Goal: Task Accomplishment & Management: Manage account settings

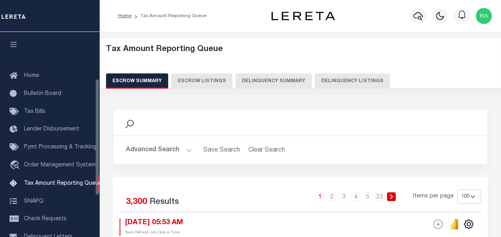
click at [350, 85] on button "Delinquency Listings" at bounding box center [352, 80] width 75 height 15
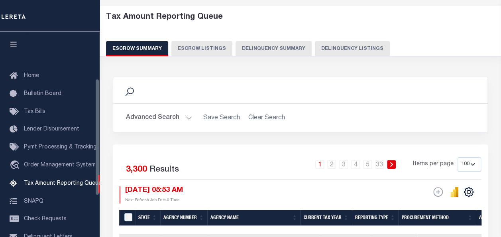
select select
select select "100"
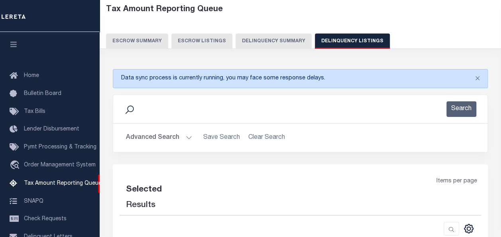
scroll to position [81, 0]
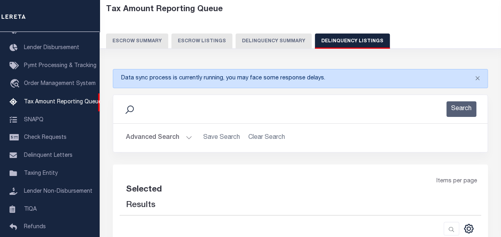
select select "100"
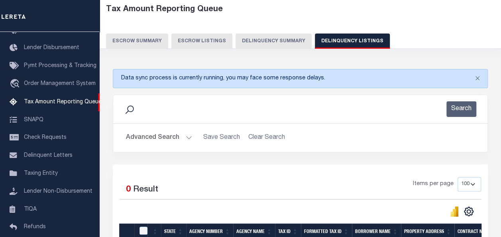
click at [152, 138] on button "Advanced Search" at bounding box center [159, 138] width 66 height 16
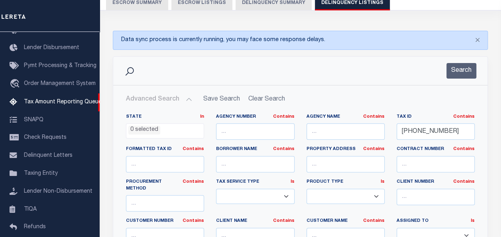
scroll to position [80, 0]
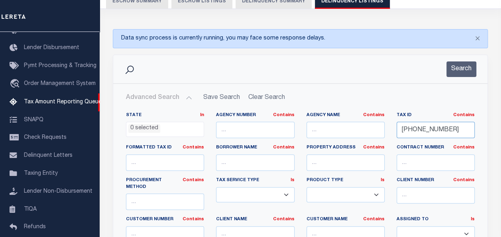
drag, startPoint x: 452, startPoint y: 128, endPoint x: 379, endPoint y: 126, distance: 73.4
click at [379, 126] on div "State In In AK AL AR AZ CA CO CT DC DE FL GA GU HI IA ID IL IN KS KY LA MA MD M…" at bounding box center [300, 196] width 361 height 169
paste input "4047"
type input "22-04047-000"
click at [462, 70] on button "Search" at bounding box center [462, 69] width 30 height 16
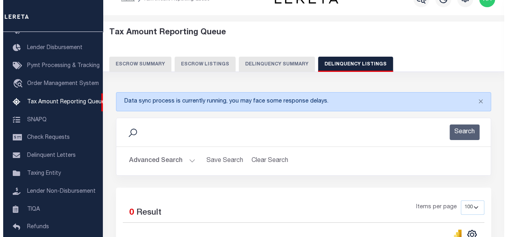
scroll to position [0, 0]
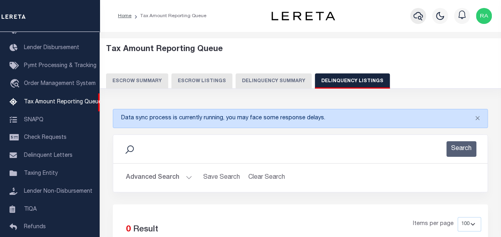
click at [419, 14] on icon "button" at bounding box center [419, 16] width 10 height 10
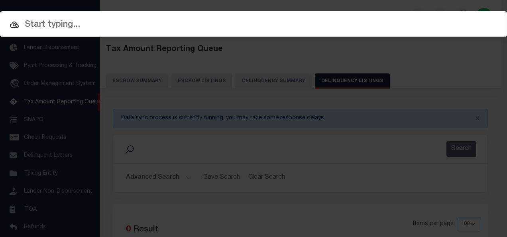
paste input "22-04047-000"
type input "[PHONE_NUMBER]"
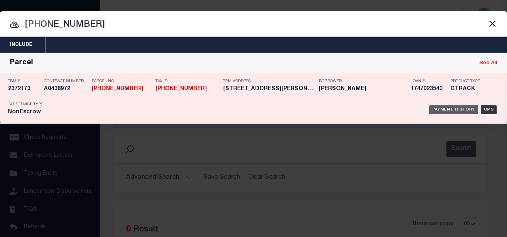
click at [442, 106] on div "Payment History" at bounding box center [453, 109] width 49 height 9
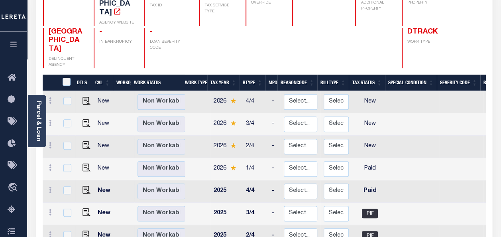
scroll to position [120, 0]
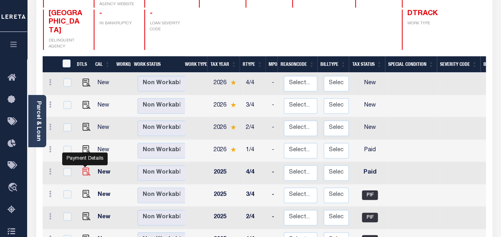
click at [85, 167] on img "" at bounding box center [87, 171] width 8 height 8
checkbox input "true"
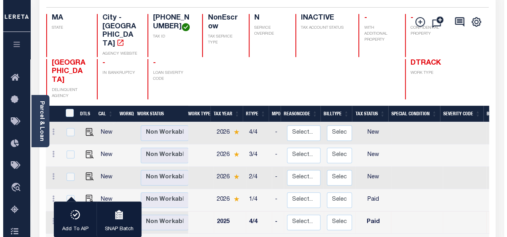
scroll to position [0, 0]
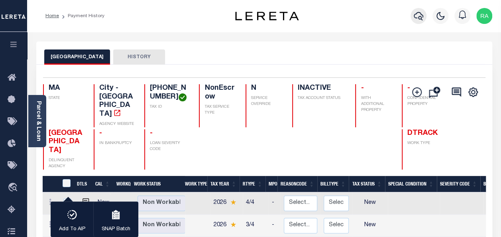
click at [420, 15] on icon "button" at bounding box center [419, 16] width 10 height 10
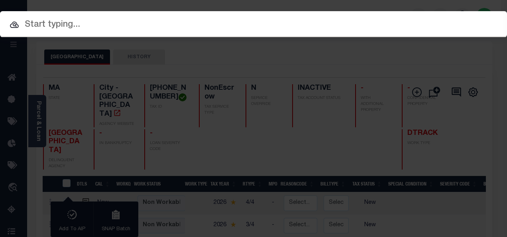
paste input "[PHONE_NUMBER]"
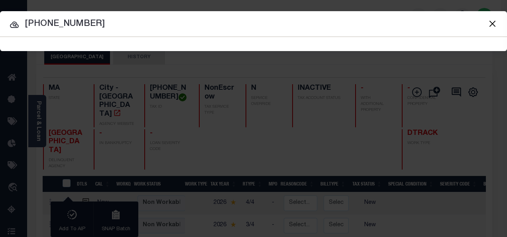
type input "[PHONE_NUMBER]"
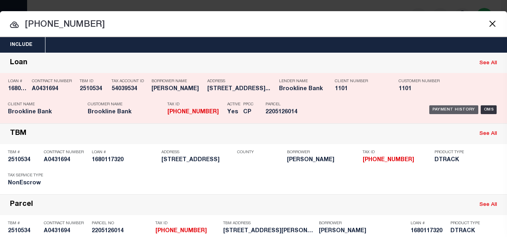
click at [433, 108] on div "Payment History" at bounding box center [453, 109] width 49 height 9
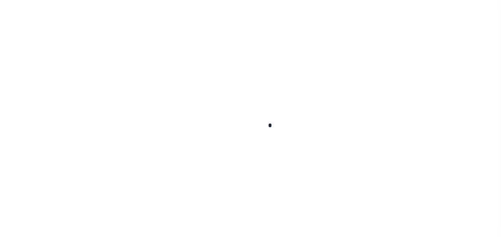
checkbox input "false"
type input "[DATE]"
select select "PYD"
type input "$0"
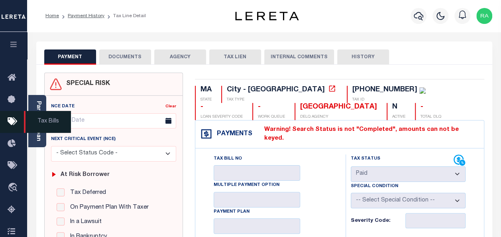
click at [37, 117] on span "Tax Bills" at bounding box center [47, 122] width 47 height 22
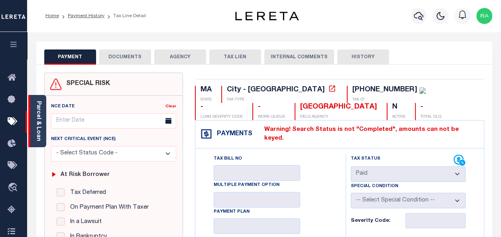
click at [39, 113] on link "Parcel & Loan" at bounding box center [38, 121] width 6 height 40
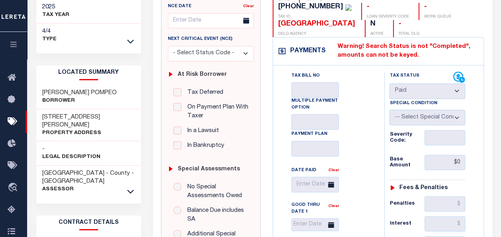
scroll to position [120, 0]
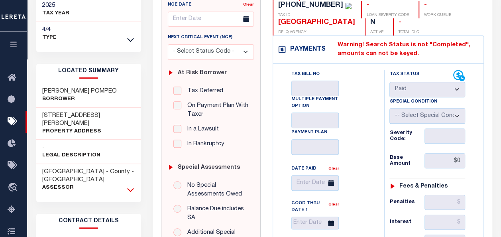
click at [130, 185] on icon at bounding box center [130, 189] width 7 height 8
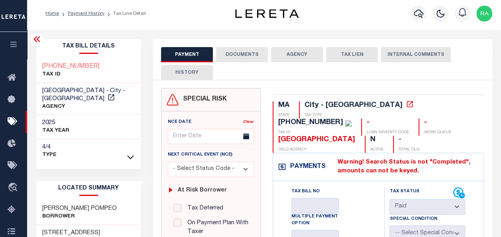
scroll to position [0, 0]
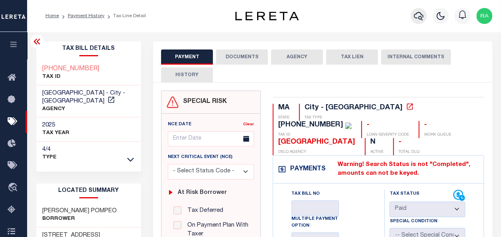
click at [420, 16] on icon "button" at bounding box center [419, 16] width 10 height 8
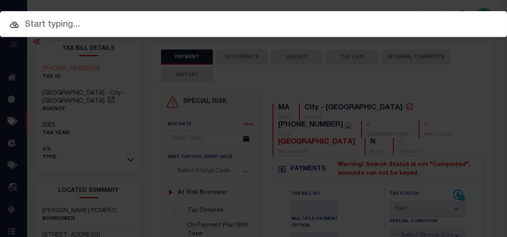
paste input "22-05092-000"
type input "22-05092-000"
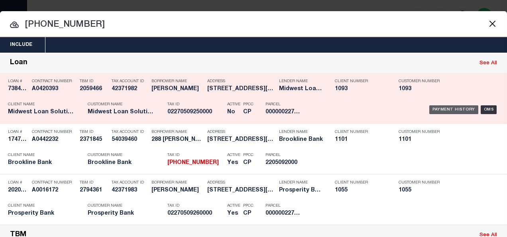
click at [439, 108] on div "Payment History" at bounding box center [453, 109] width 49 height 9
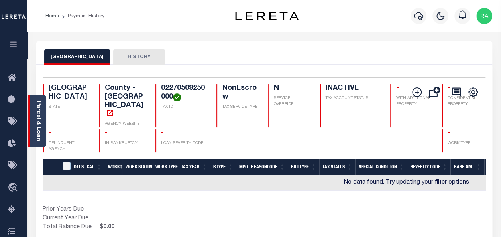
click at [39, 120] on link "Parcel & Loan" at bounding box center [38, 121] width 6 height 40
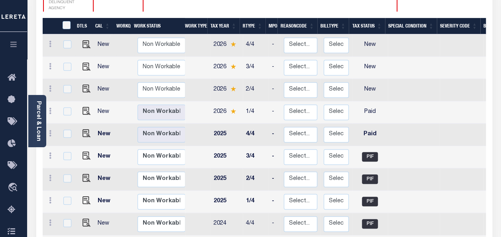
scroll to position [160, 0]
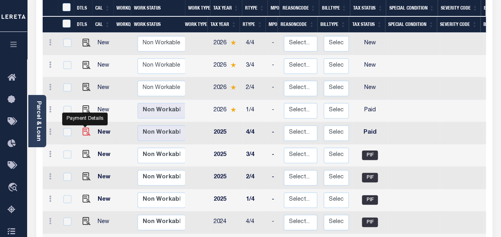
click at [84, 128] on img "" at bounding box center [87, 132] width 8 height 8
checkbox input "true"
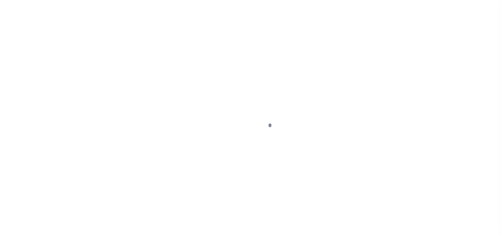
select select "PYD"
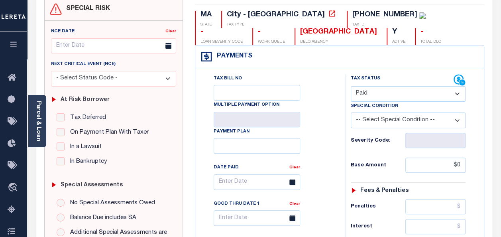
scroll to position [80, 0]
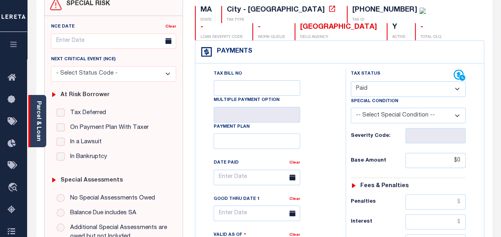
click at [36, 107] on link "Parcel & Loan" at bounding box center [38, 121] width 6 height 40
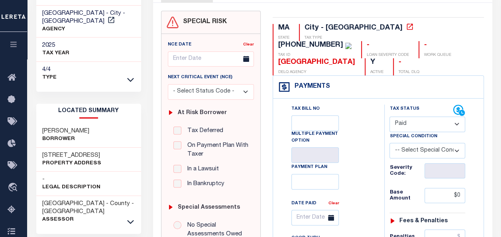
scroll to position [0, 0]
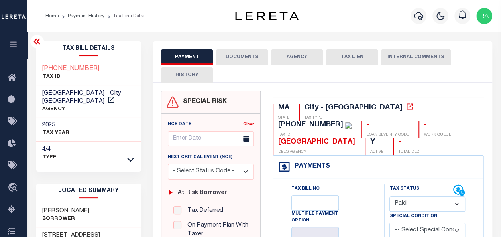
click at [236, 62] on button "DOCUMENTS" at bounding box center [242, 56] width 52 height 15
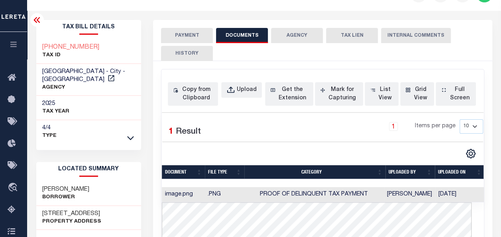
scroll to position [40, 0]
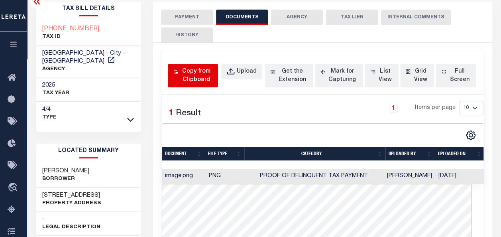
click at [192, 78] on div "Copy from Clipboard" at bounding box center [196, 75] width 33 height 17
select select "POP"
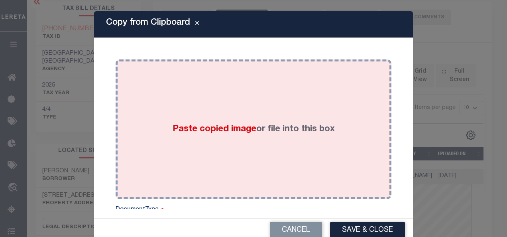
click at [213, 98] on div "Paste copied image or file into this box" at bounding box center [254, 129] width 264 height 128
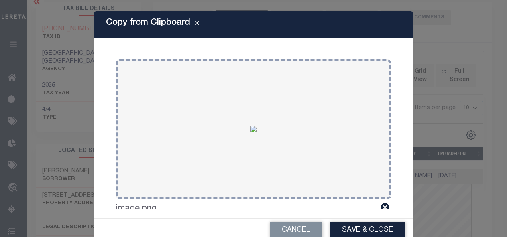
click at [351, 229] on button "Save & Close" at bounding box center [367, 230] width 75 height 17
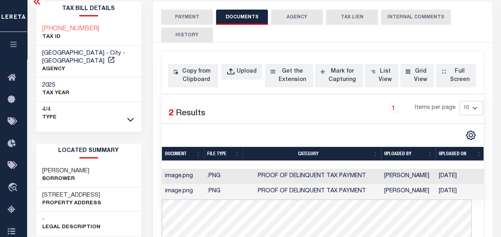
click at [186, 17] on button "PAYMENT" at bounding box center [187, 17] width 52 height 15
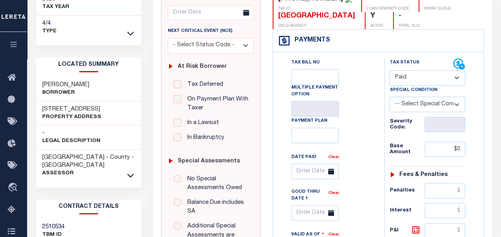
scroll to position [199, 0]
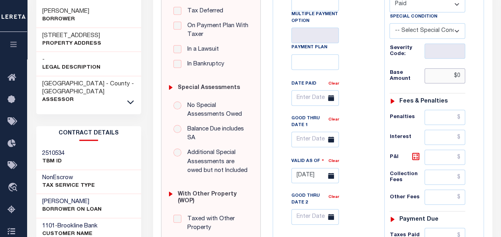
click at [460, 75] on input "$0" at bounding box center [445, 75] width 41 height 15
type input "$0.00"
type input "[DATE]"
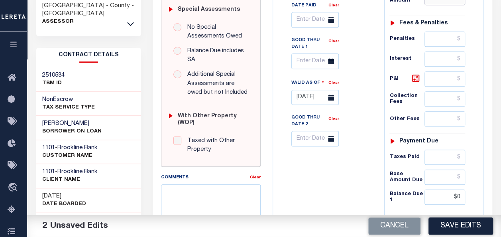
scroll to position [279, 0]
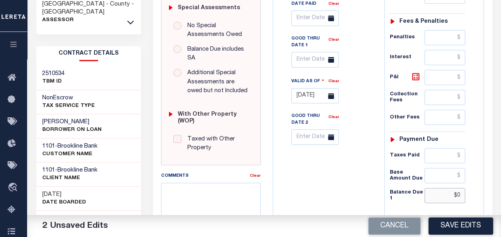
click at [462, 190] on input "$0" at bounding box center [445, 195] width 41 height 15
type input "$0.00"
click at [452, 225] on button "Save Edits" at bounding box center [461, 225] width 65 height 17
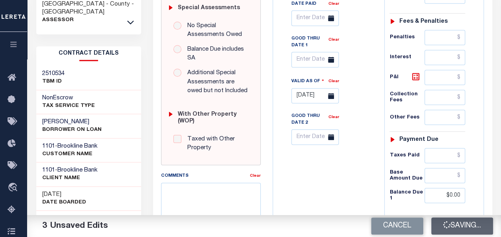
checkbox input "false"
type input "$0"
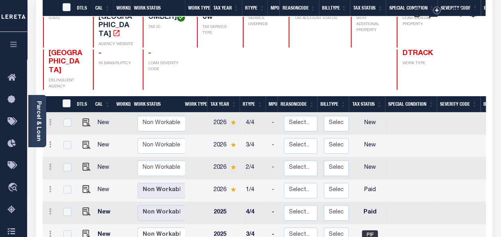
scroll to position [160, 0]
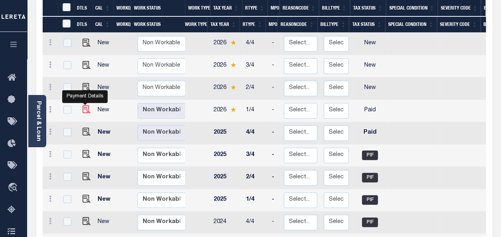
click at [86, 105] on img "" at bounding box center [87, 109] width 8 height 8
checkbox input "true"
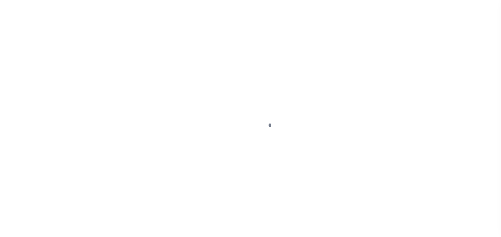
select select "PYD"
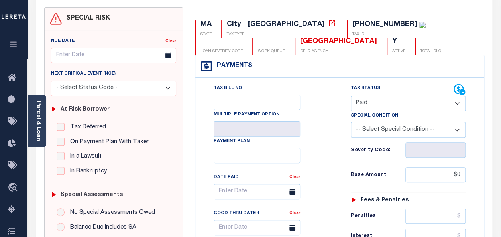
scroll to position [120, 0]
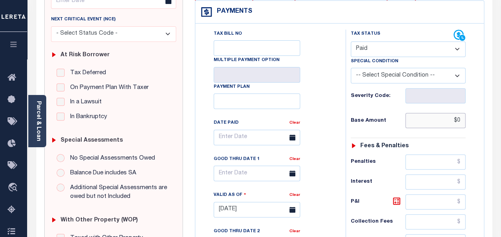
click at [462, 114] on input "$0" at bounding box center [436, 120] width 60 height 15
type input "$0.00"
type input "09/05/2025"
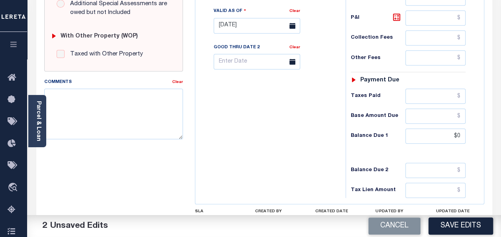
scroll to position [319, 0]
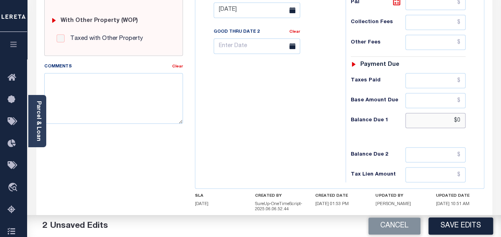
click at [457, 117] on input "$0" at bounding box center [436, 120] width 60 height 15
type input "$0.00"
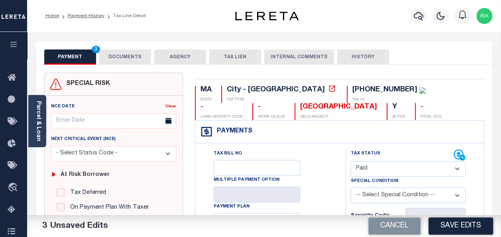
scroll to position [0, 0]
click at [128, 57] on button "DOCUMENTS" at bounding box center [125, 56] width 52 height 15
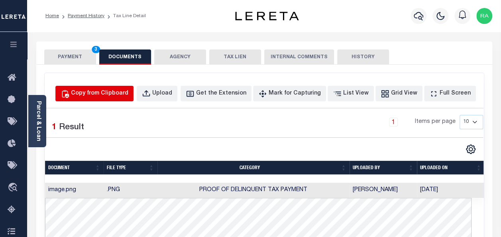
click at [114, 96] on div "Copy from Clipboard" at bounding box center [99, 93] width 57 height 9
select select "POP"
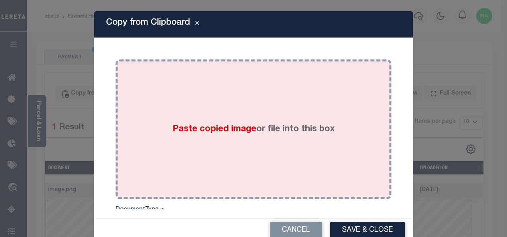
click at [171, 106] on div "Paste copied image or file into this box" at bounding box center [254, 129] width 264 height 128
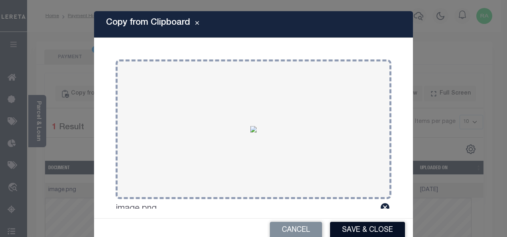
click at [348, 227] on button "Save & Close" at bounding box center [367, 230] width 75 height 17
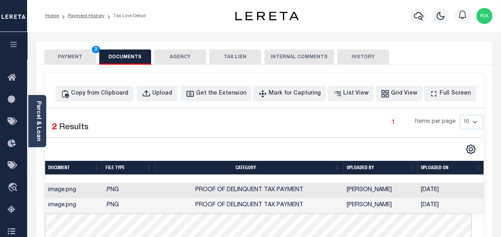
click at [64, 57] on button "PAYMENT 3" at bounding box center [70, 56] width 52 height 15
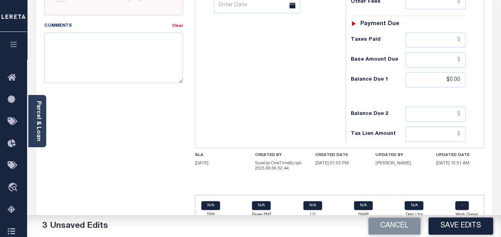
scroll to position [365, 0]
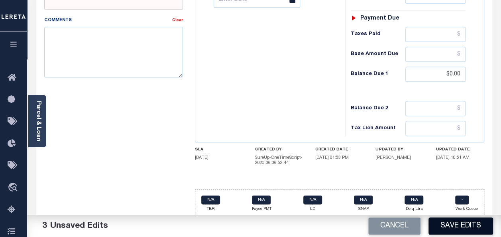
click at [461, 228] on button "Save Edits" at bounding box center [461, 225] width 65 height 17
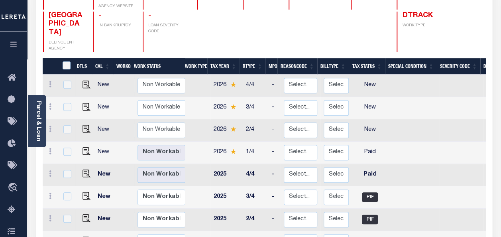
scroll to position [120, 0]
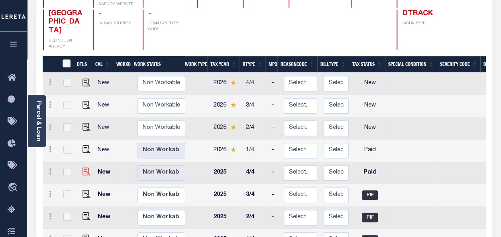
click at [83, 167] on img at bounding box center [87, 171] width 8 height 8
checkbox input "true"
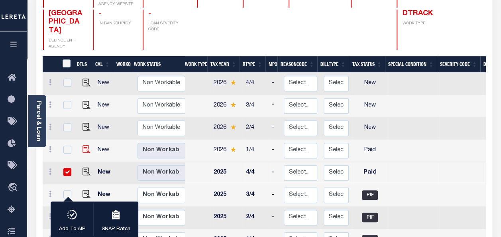
click at [85, 145] on img "" at bounding box center [87, 149] width 8 height 8
checkbox input "true"
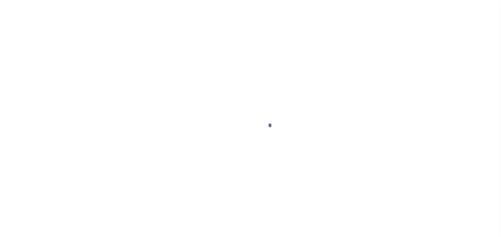
select select "PYD"
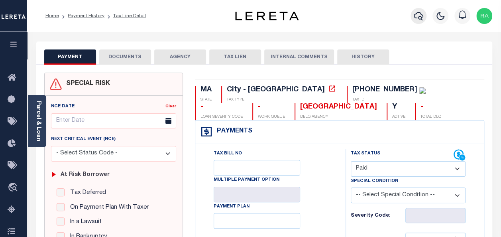
click at [416, 15] on icon "button" at bounding box center [419, 16] width 10 height 10
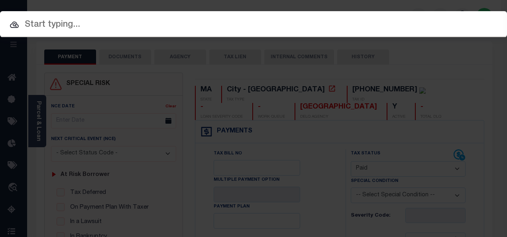
paste input "[PHONE_NUMBER]"
type input "22-05326-000"
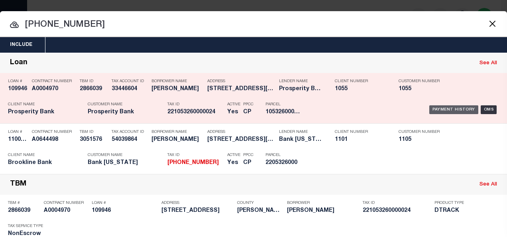
click at [438, 108] on div "Payment History" at bounding box center [453, 109] width 49 height 9
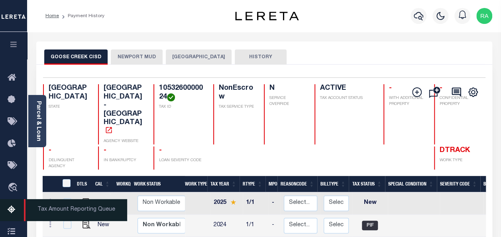
click at [12, 212] on icon at bounding box center [14, 210] width 13 height 10
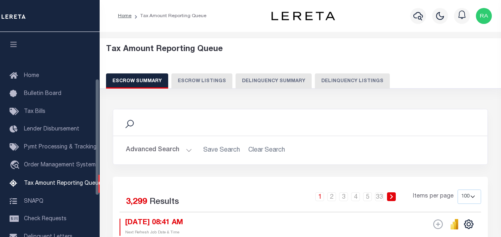
click at [336, 81] on button "Delinquency Listings" at bounding box center [352, 80] width 75 height 15
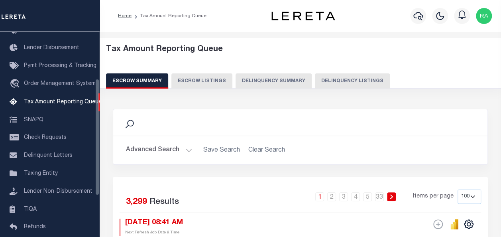
select select "100"
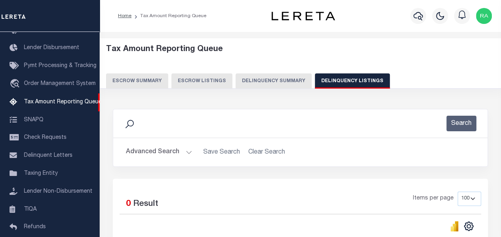
click at [154, 154] on button "Advanced Search" at bounding box center [159, 152] width 66 height 16
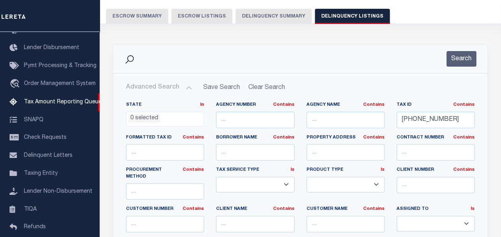
scroll to position [80, 0]
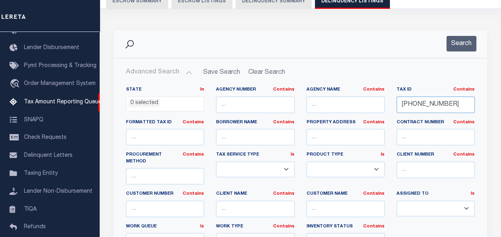
drag, startPoint x: 446, startPoint y: 103, endPoint x: 369, endPoint y: 103, distance: 77.0
click at [369, 103] on div "State In In AK AL AR AZ CA CO CT DC DE FL GA GU HI IA ID IL IN KS KY LA MA MD M…" at bounding box center [300, 171] width 361 height 169
paste input "5326"
type input "[PHONE_NUMBER]"
click at [459, 44] on button "Search" at bounding box center [462, 44] width 30 height 16
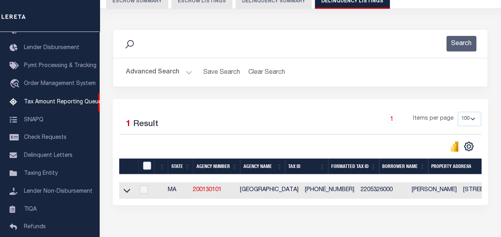
scroll to position [120, 0]
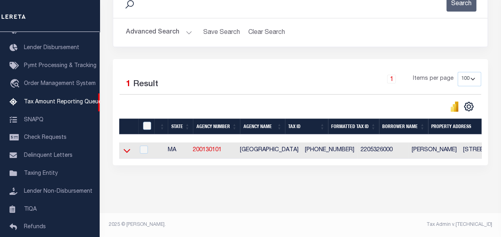
click at [127, 150] on icon at bounding box center [127, 150] width 7 height 8
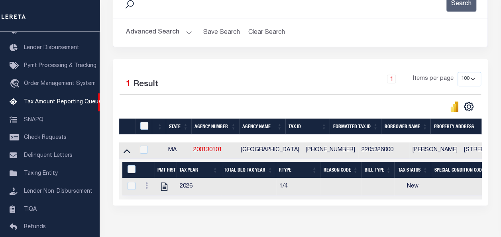
scroll to position [125, 0]
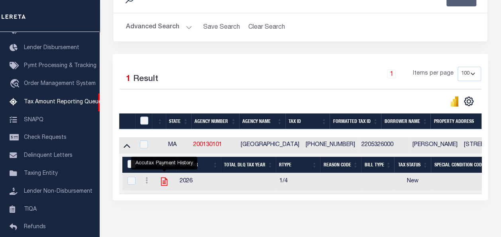
click at [165, 183] on icon "" at bounding box center [164, 181] width 6 height 8
checkbox input "true"
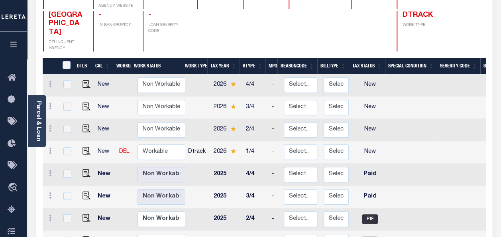
scroll to position [120, 0]
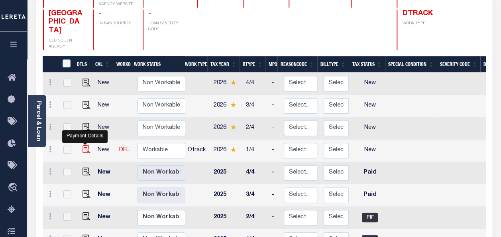
click at [84, 145] on img "" at bounding box center [87, 149] width 8 height 8
checkbox input "true"
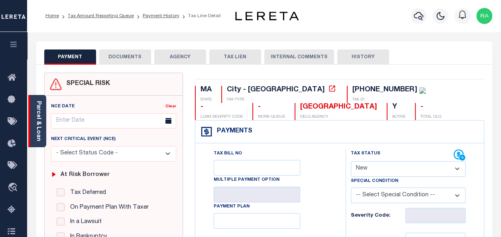
click at [38, 136] on link "Parcel & Loan" at bounding box center [38, 121] width 6 height 40
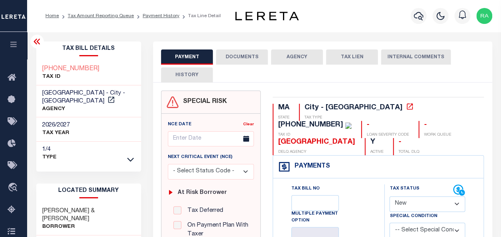
click at [234, 54] on button "DOCUMENTS" at bounding box center [242, 56] width 52 height 15
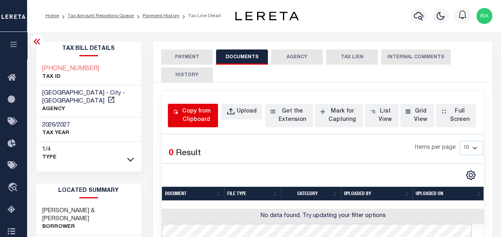
click at [195, 113] on div "Copy from Clipboard" at bounding box center [196, 115] width 33 height 17
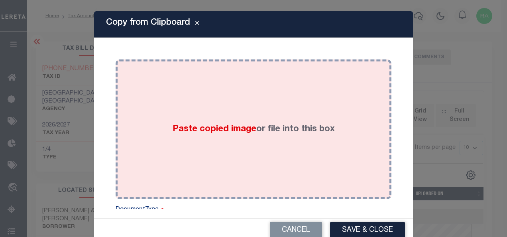
click at [188, 93] on div "Paste copied image or file into this box" at bounding box center [254, 129] width 264 height 128
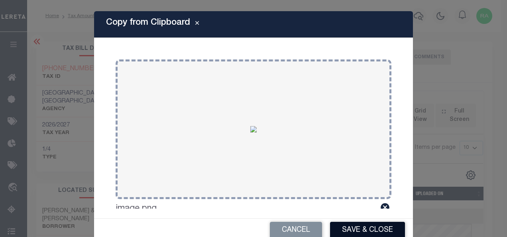
click at [351, 229] on button "Save & Close" at bounding box center [367, 230] width 75 height 17
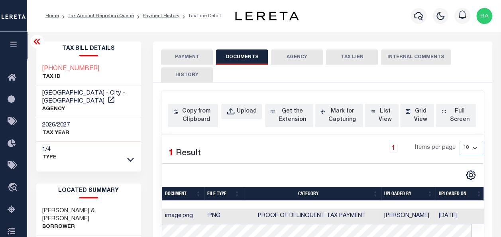
click at [188, 57] on button "PAYMENT" at bounding box center [187, 56] width 52 height 15
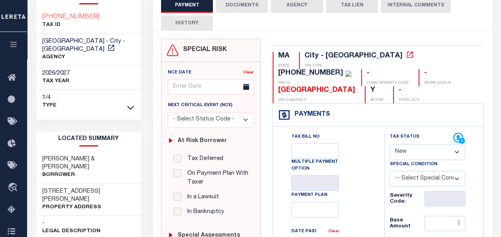
scroll to position [80, 0]
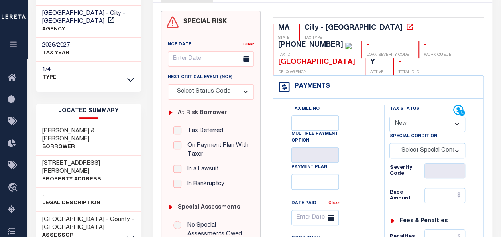
click at [419, 124] on select "- Select Status Code - Open Due/Unpaid Paid Incomplete No Tax Due Internal Refu…" at bounding box center [428, 124] width 76 height 16
select select "OP2"
click at [390, 116] on select "- Select Status Code - Open Due/Unpaid Paid Incomplete No Tax Due Internal Refu…" at bounding box center [428, 124] width 76 height 16
type input "[DATE]"
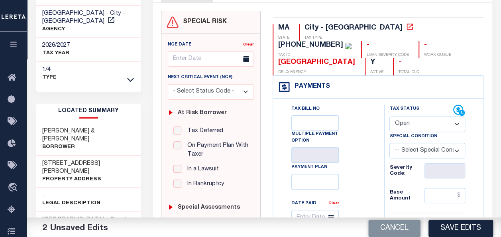
click at [406, 123] on select "- Select Status Code - Open Due/Unpaid Paid Incomplete No Tax Due Internal Refu…" at bounding box center [428, 124] width 76 height 16
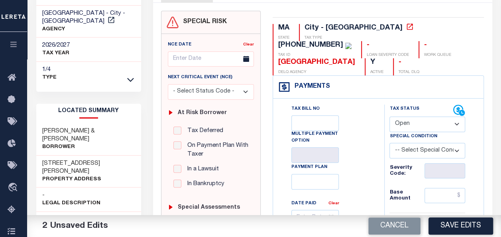
select select "PYD"
click at [390, 116] on select "- Select Status Code - Open Due/Unpaid Paid Incomplete No Tax Due Internal Refu…" at bounding box center [428, 124] width 76 height 16
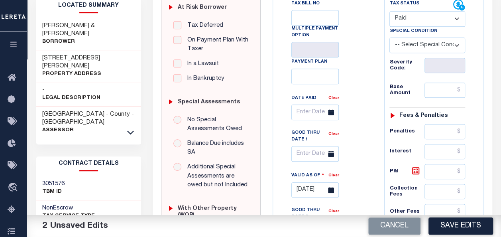
scroll to position [199, 0]
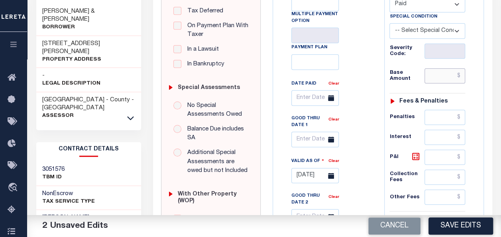
click at [453, 77] on input "text" at bounding box center [445, 75] width 41 height 15
type input "$0.00"
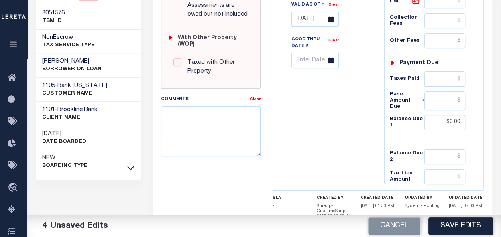
scroll to position [399, 0]
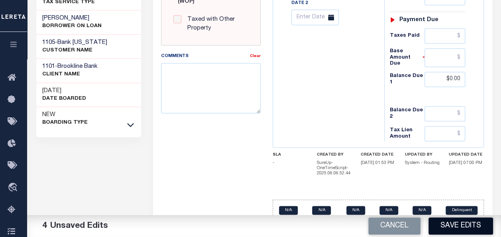
click at [463, 229] on button "Save Edits" at bounding box center [461, 225] width 65 height 17
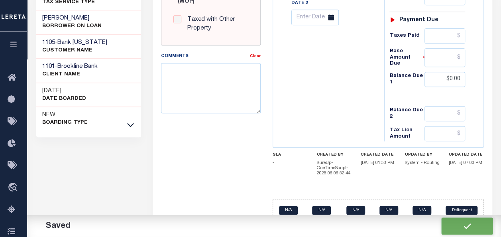
checkbox input "false"
type input "$0"
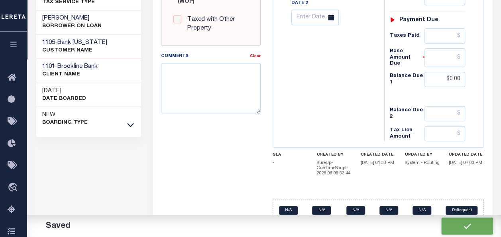
type input "$0"
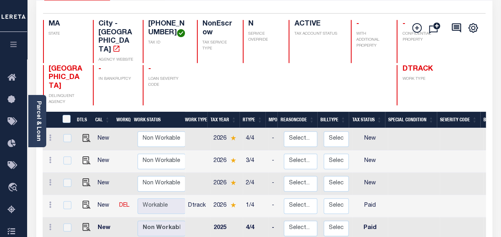
scroll to position [80, 0]
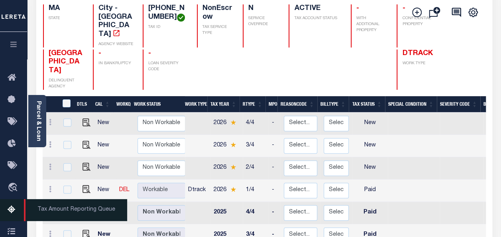
click at [12, 209] on icon at bounding box center [14, 210] width 13 height 10
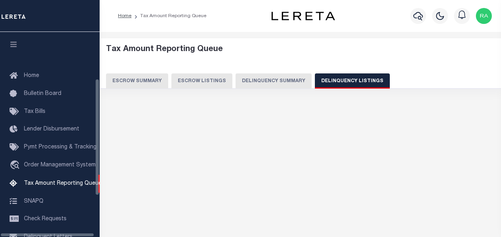
select select "100"
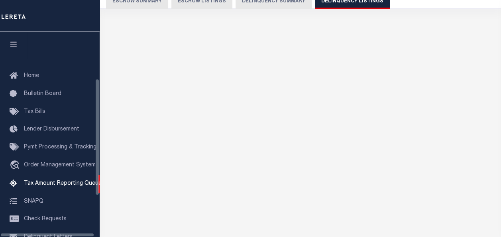
scroll to position [81, 0]
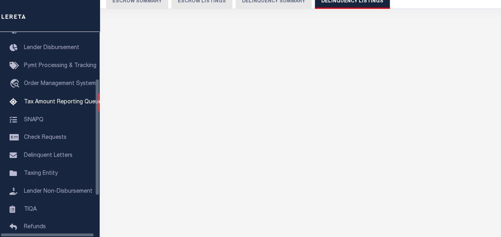
select select "100"
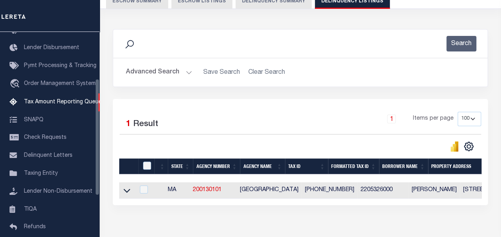
scroll to position [80, 0]
click at [151, 165] on input "checkbox" at bounding box center [147, 166] width 8 height 8
checkbox input "true"
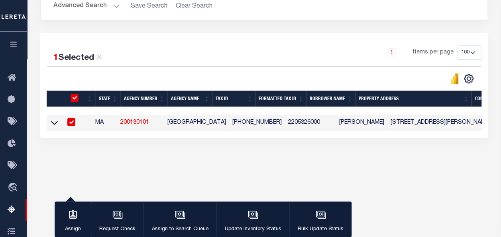
scroll to position [160, 0]
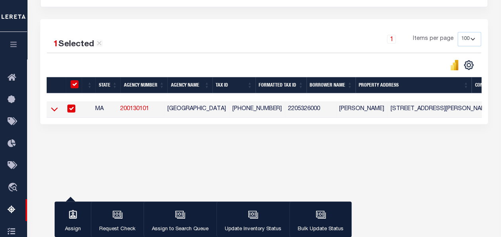
click at [55, 108] on icon at bounding box center [54, 109] width 7 height 8
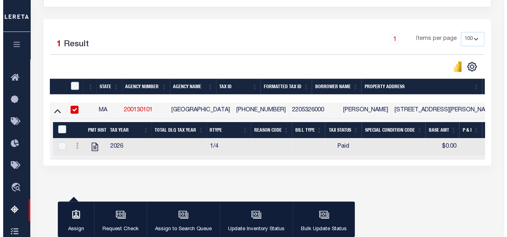
scroll to position [186, 0]
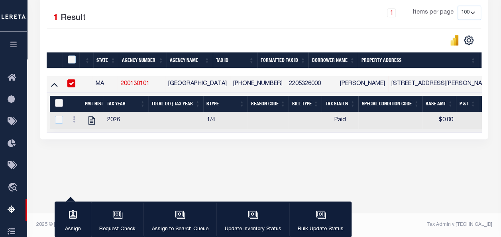
click at [60, 102] on input "&nbsp;" at bounding box center [59, 103] width 8 height 8
checkbox input "true"
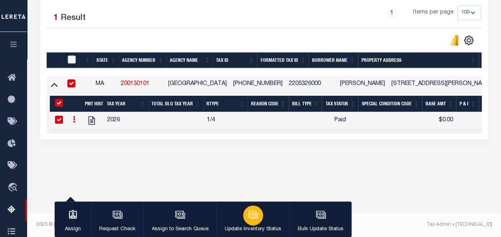
click at [250, 218] on icon "button" at bounding box center [253, 214] width 10 height 10
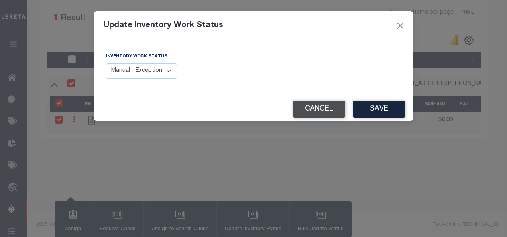
click at [317, 107] on button "Cancel" at bounding box center [319, 108] width 52 height 17
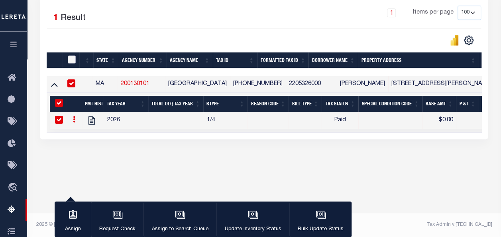
click at [68, 57] on input "checkbox" at bounding box center [72, 59] width 8 height 8
checkbox input "true"
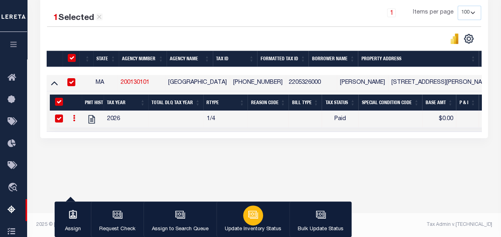
click at [254, 216] on icon "button" at bounding box center [253, 214] width 10 height 10
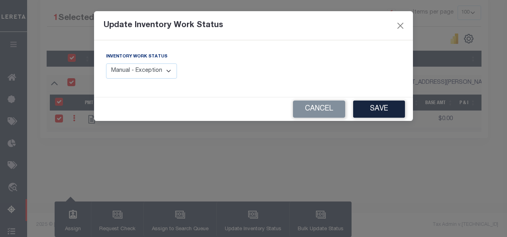
click at [163, 67] on select "Manual - Exception Pended - Awaiting Search Late Add Exception Completed" at bounding box center [141, 71] width 71 height 16
select select "4"
click at [106, 63] on select "Manual - Exception Pended - Awaiting Search Late Add Exception Completed" at bounding box center [141, 71] width 71 height 16
click at [376, 108] on button "Save" at bounding box center [379, 108] width 52 height 17
